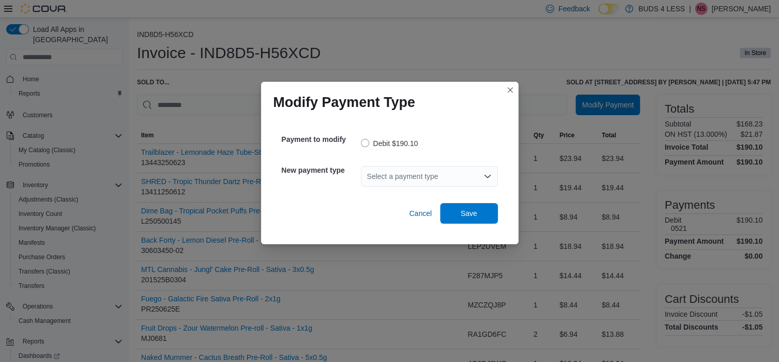
click at [484, 178] on icon "Open list of options" at bounding box center [487, 176] width 8 height 8
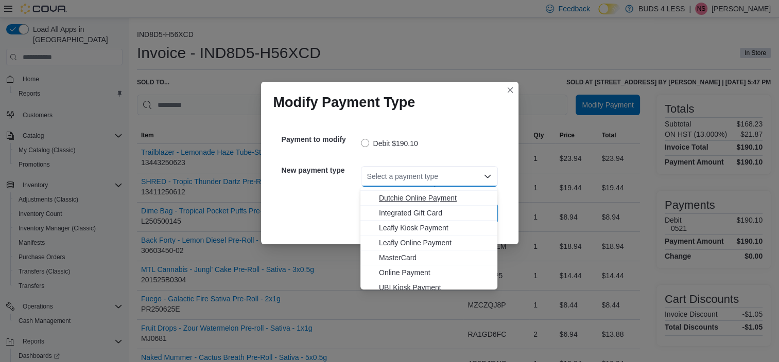
scroll to position [103, 0]
click at [391, 239] on span "MasterCard" at bounding box center [435, 240] width 112 height 10
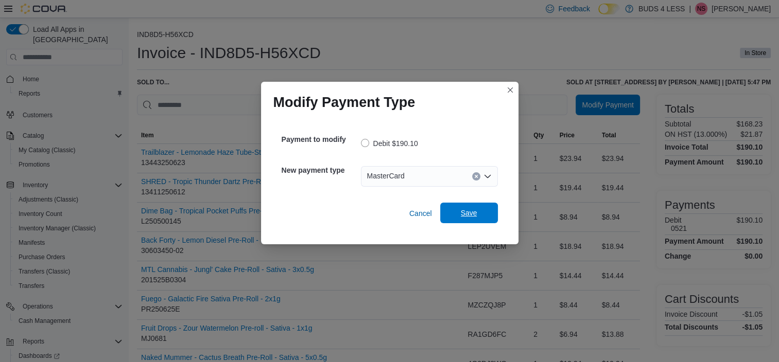
click at [460, 213] on span "Save" at bounding box center [468, 213] width 45 height 21
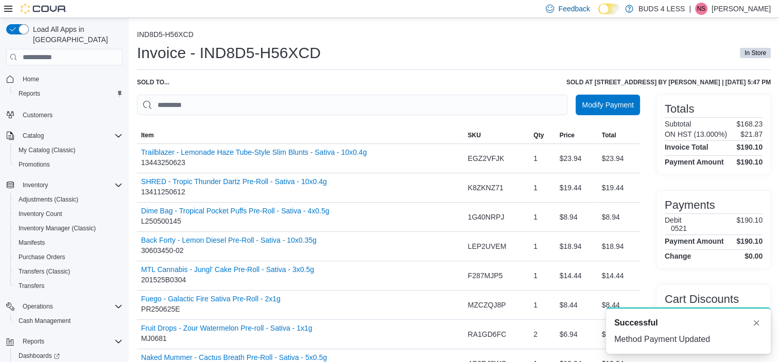
scroll to position [0, 0]
